Goal: Task Accomplishment & Management: Use online tool/utility

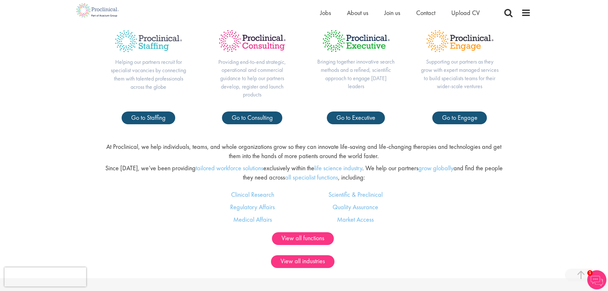
scroll to position [319, 0]
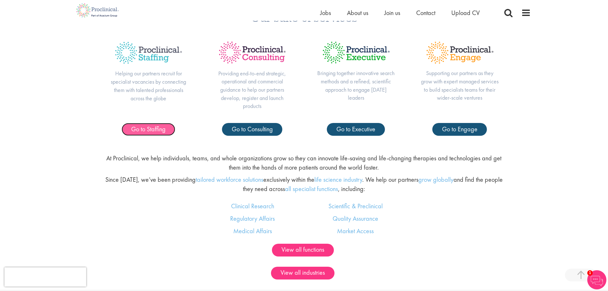
click at [157, 132] on span "Go to Staffing" at bounding box center [148, 129] width 34 height 8
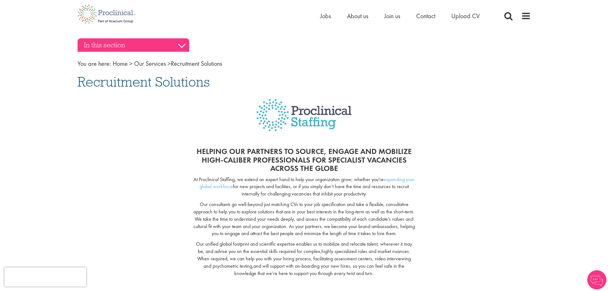
click at [183, 43] on h3 "In this section" at bounding box center [134, 44] width 112 height 13
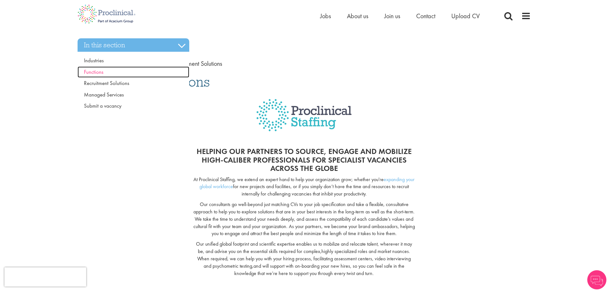
click at [98, 72] on span "Functions" at bounding box center [93, 71] width 19 height 7
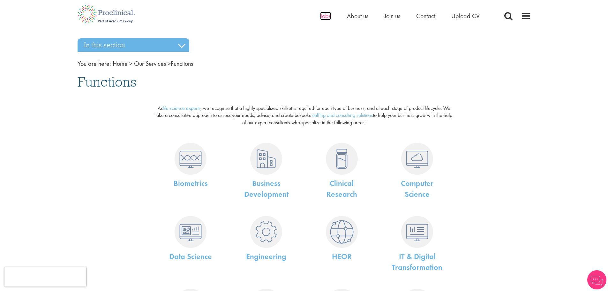
click at [323, 14] on span "Jobs" at bounding box center [325, 16] width 11 height 8
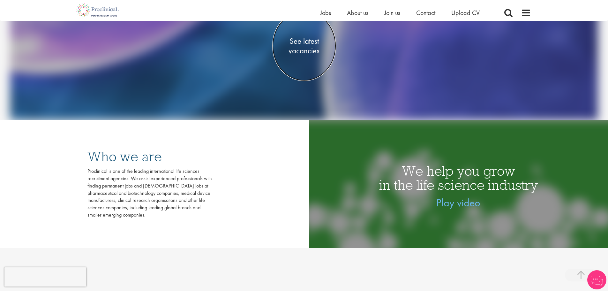
click at [308, 48] on span "See latest vacancies" at bounding box center [304, 45] width 64 height 19
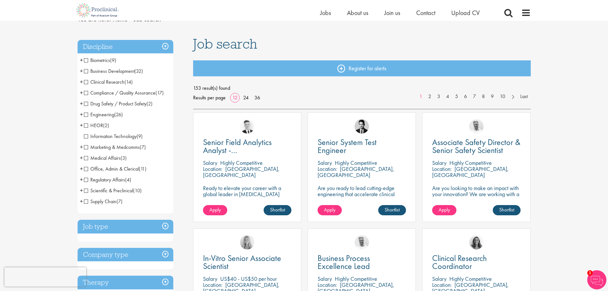
scroll to position [32, 0]
click at [87, 202] on span "Supply Chain" at bounding box center [100, 201] width 33 height 7
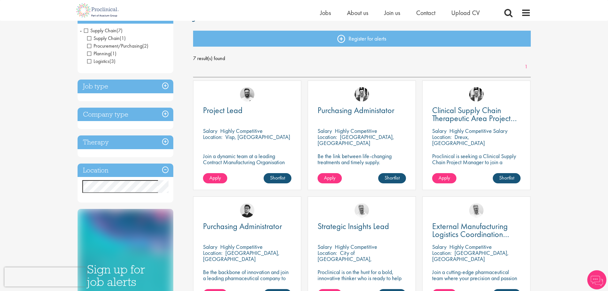
scroll to position [64, 0]
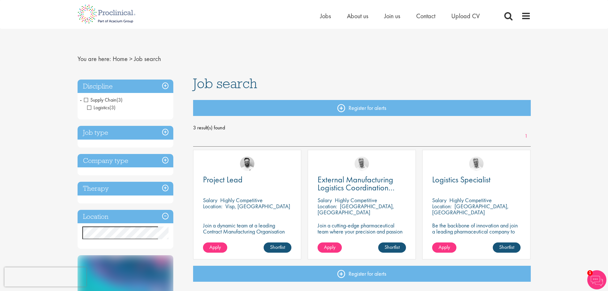
click at [85, 98] on span "Supply Chain" at bounding box center [100, 99] width 33 height 7
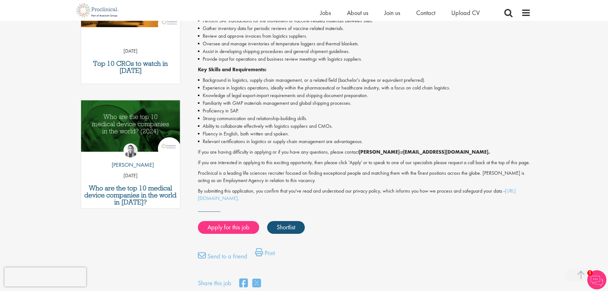
scroll to position [256, 0]
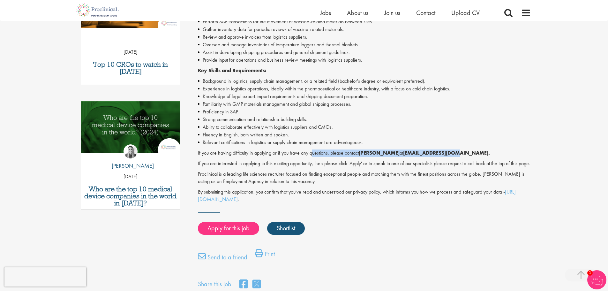
drag, startPoint x: 434, startPoint y: 155, endPoint x: 313, endPoint y: 156, distance: 120.7
click at [313, 156] on p "If you are having difficulty in applying or if you have any questions, please c…" at bounding box center [364, 152] width 333 height 7
click at [468, 157] on p "If you are having difficulty in applying or if you have any questions, please c…" at bounding box center [364, 152] width 333 height 7
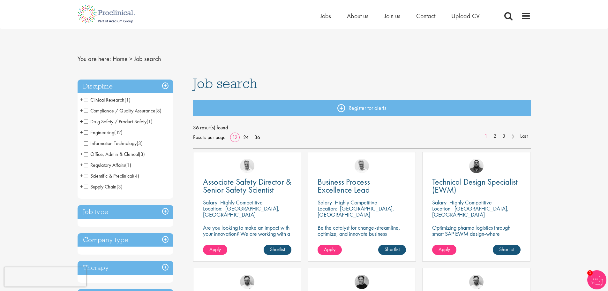
click at [86, 110] on span "Compliance / Quality Assurance" at bounding box center [120, 110] width 72 height 7
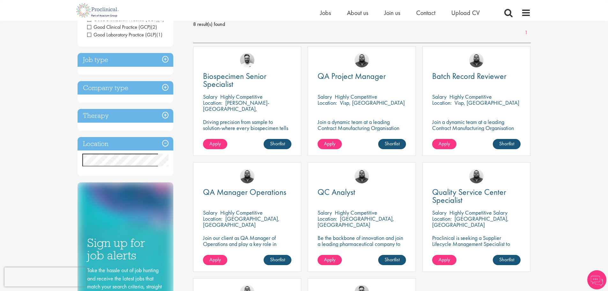
scroll to position [96, 0]
click at [164, 59] on h3 "Job type" at bounding box center [126, 60] width 96 height 14
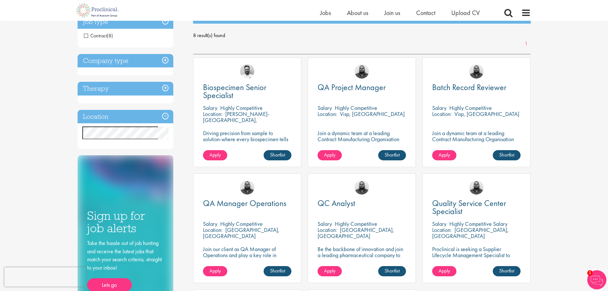
scroll to position [64, 0]
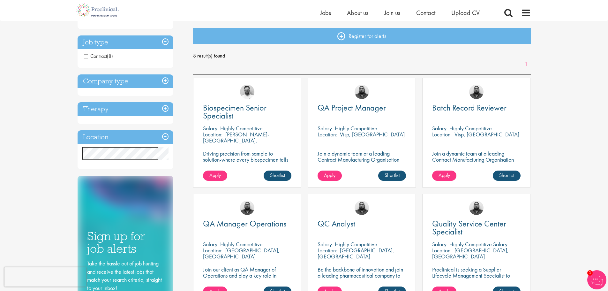
click at [86, 56] on span "Contract" at bounding box center [95, 56] width 23 height 7
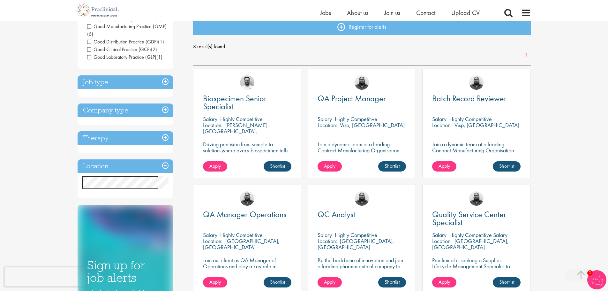
scroll to position [64, 0]
